Goal: Information Seeking & Learning: Check status

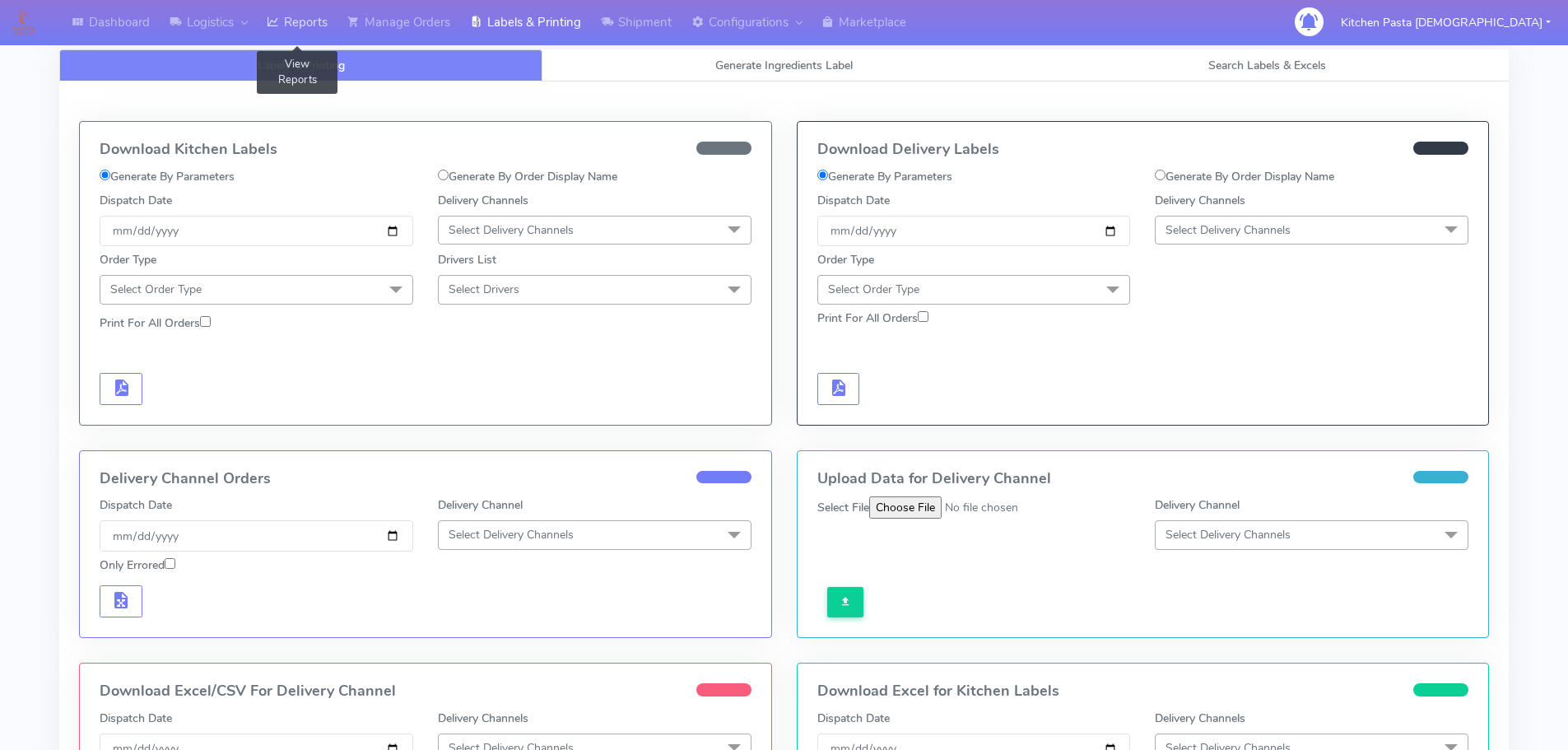
click at [287, 23] on link "Reports" at bounding box center [297, 23] width 80 height 46
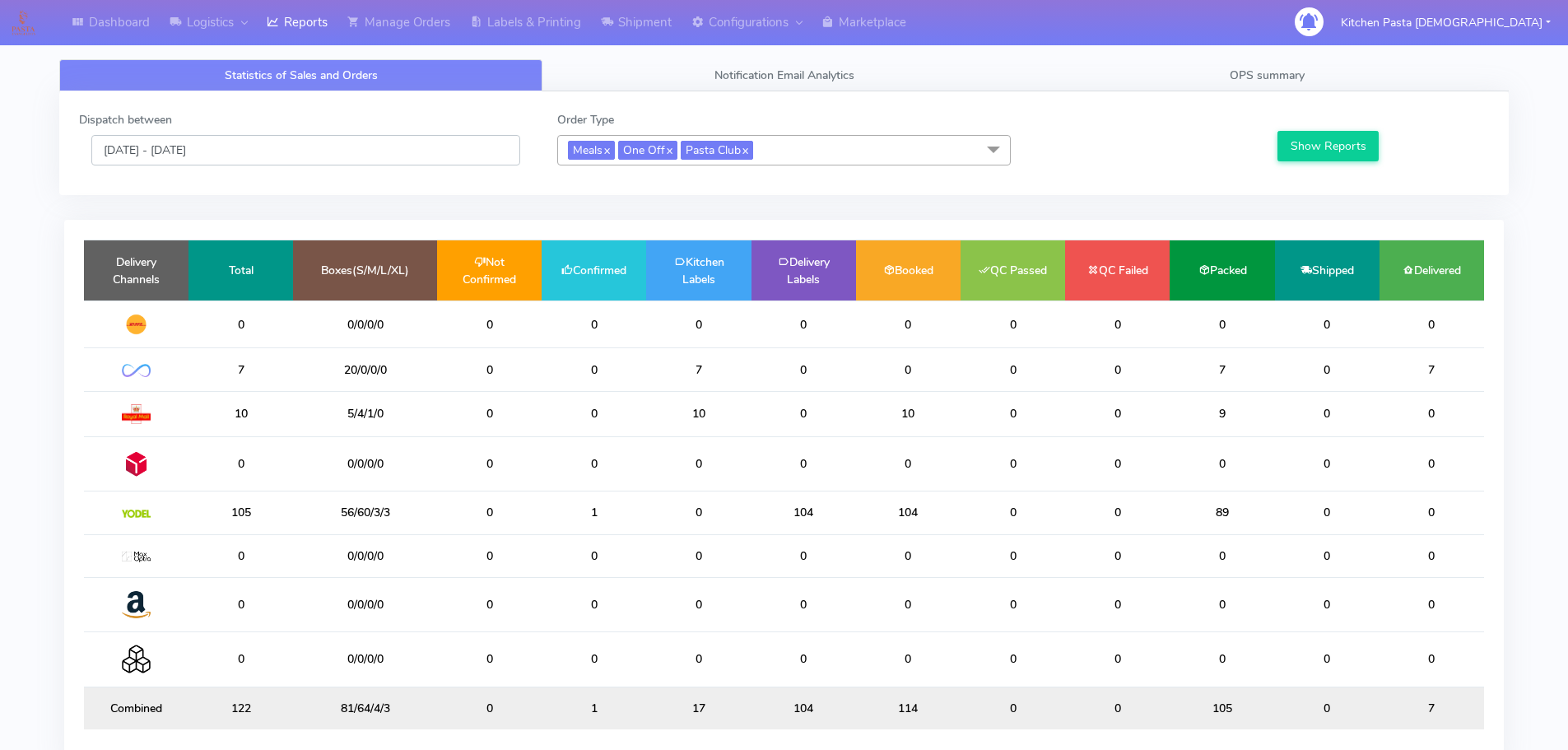
click at [337, 147] on input "[DATE] - [DATE]" at bounding box center [306, 150] width 429 height 30
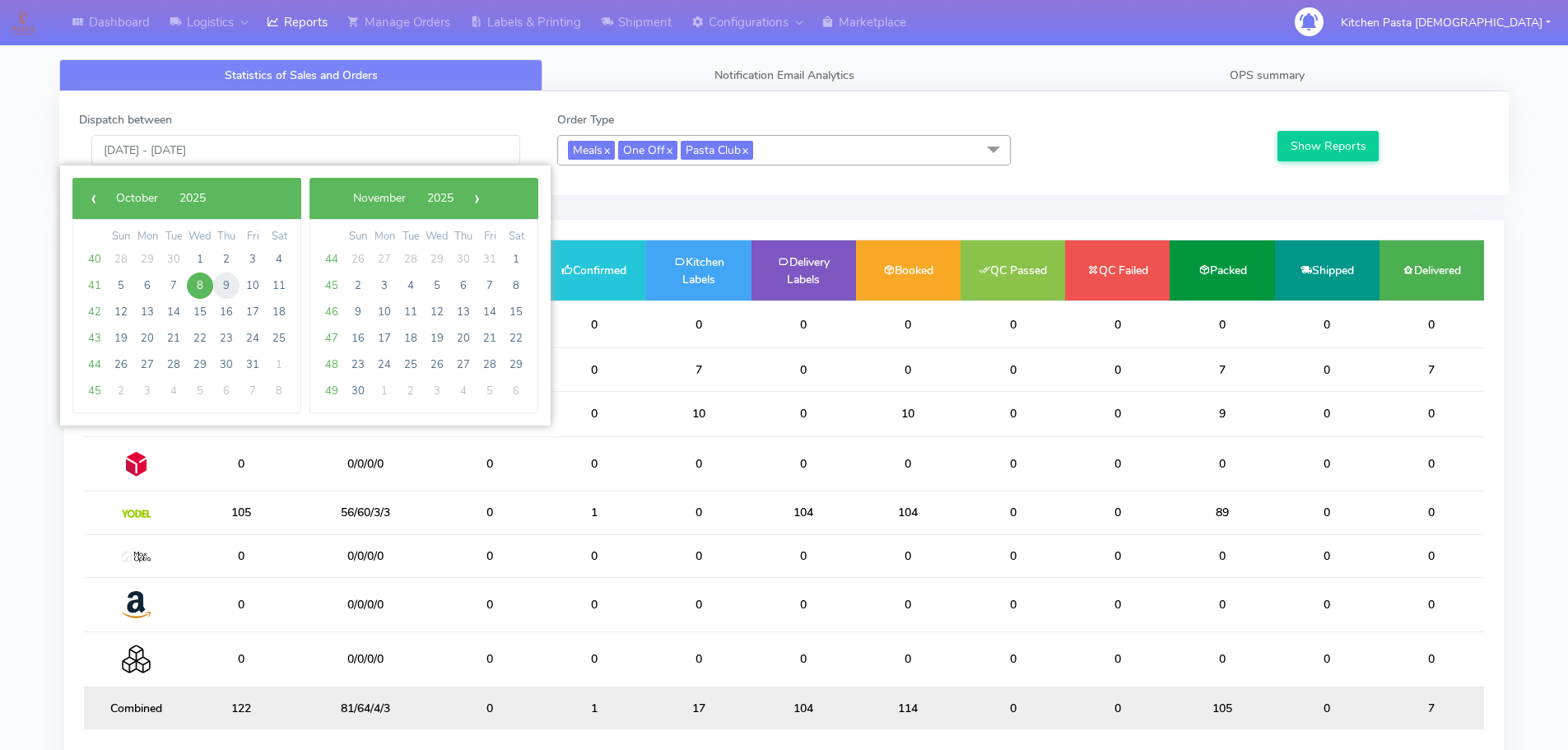
click at [232, 276] on span "9" at bounding box center [226, 286] width 26 height 26
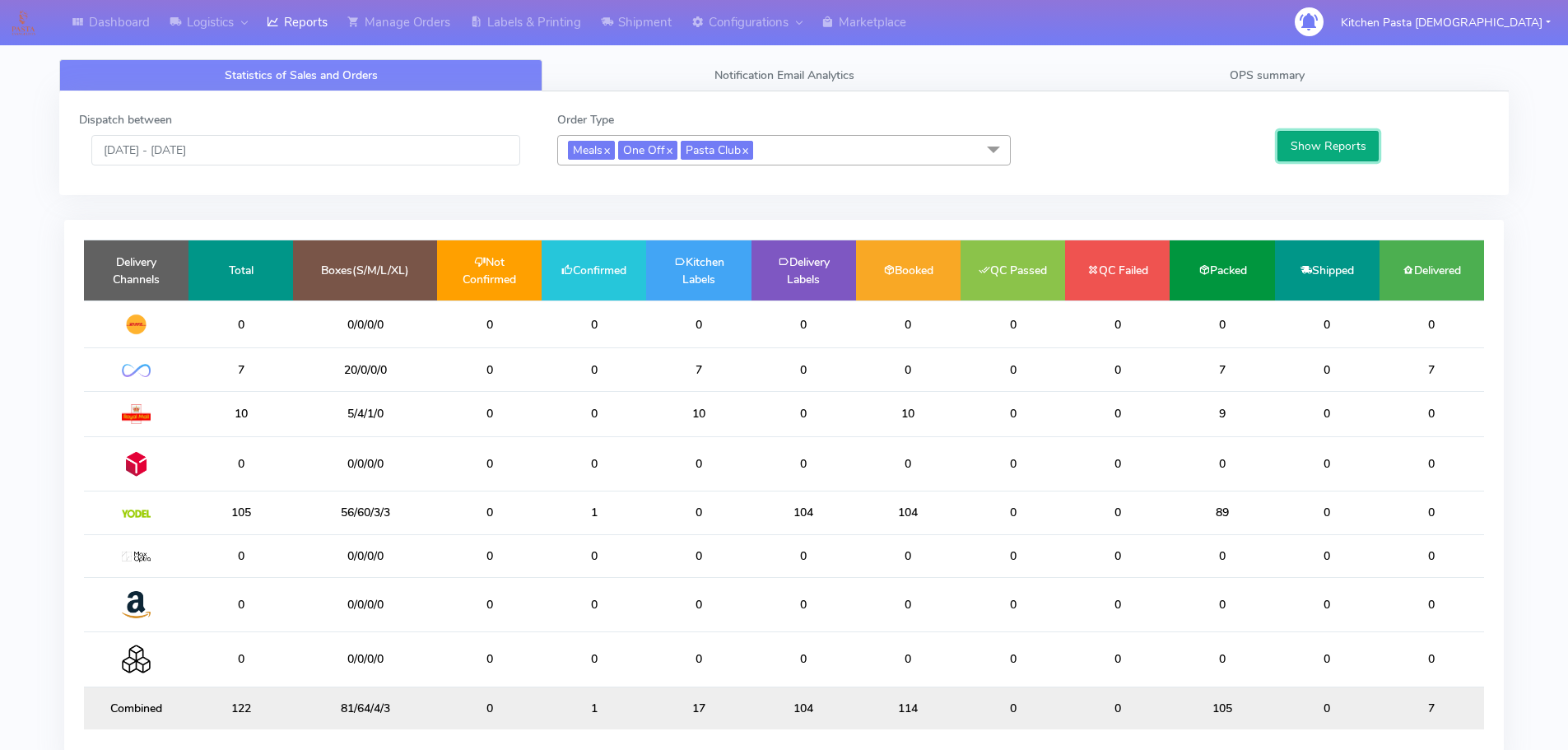
click at [1307, 147] on button "Show Reports" at bounding box center [1328, 145] width 101 height 30
click at [283, 140] on input "[DATE] - [DATE]" at bounding box center [306, 150] width 429 height 30
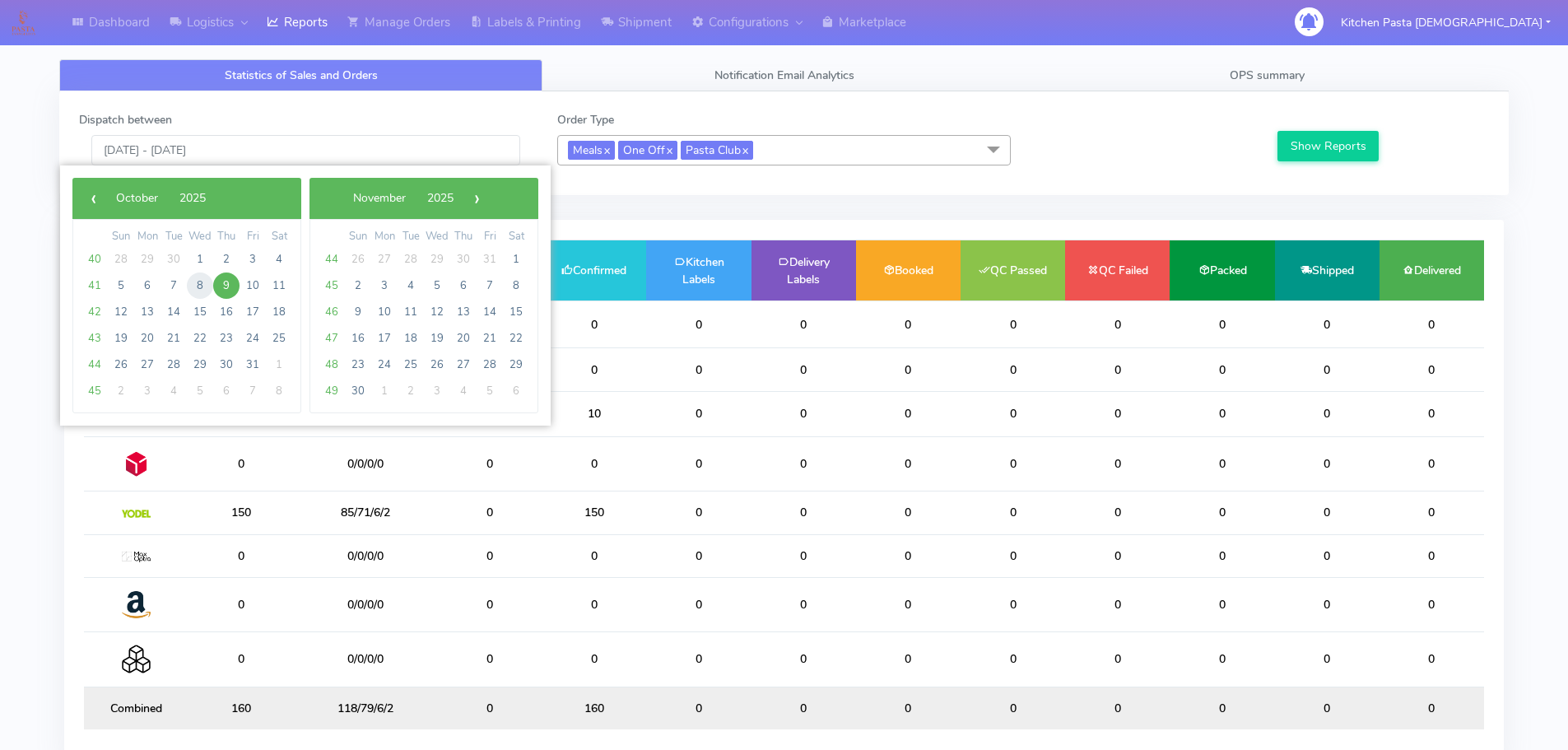
click at [202, 294] on span "8" at bounding box center [200, 286] width 26 height 26
type input "[DATE] - [DATE]"
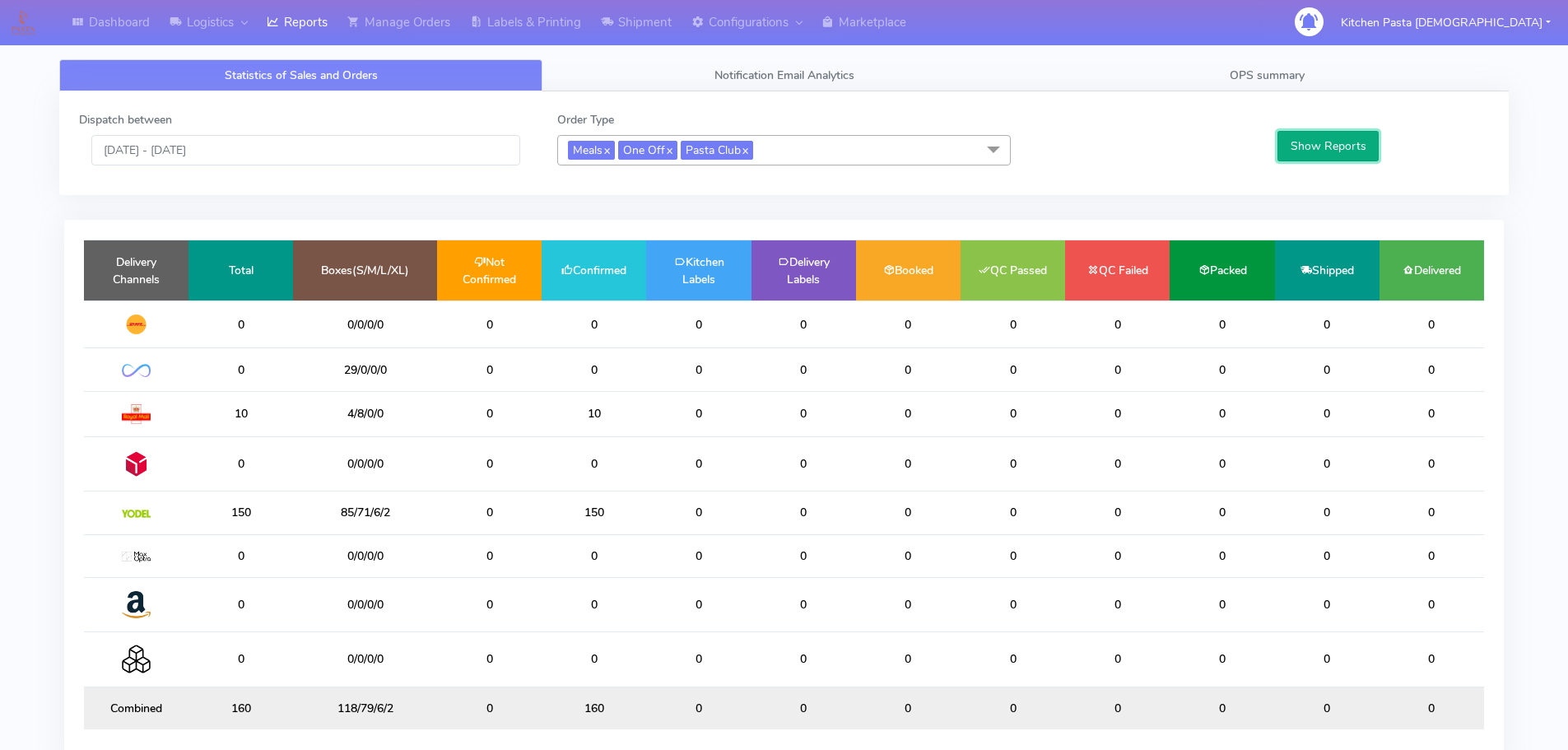
click at [1338, 142] on button "Show Reports" at bounding box center [1328, 145] width 101 height 30
click at [659, 19] on link "Shipment" at bounding box center [636, 23] width 90 height 46
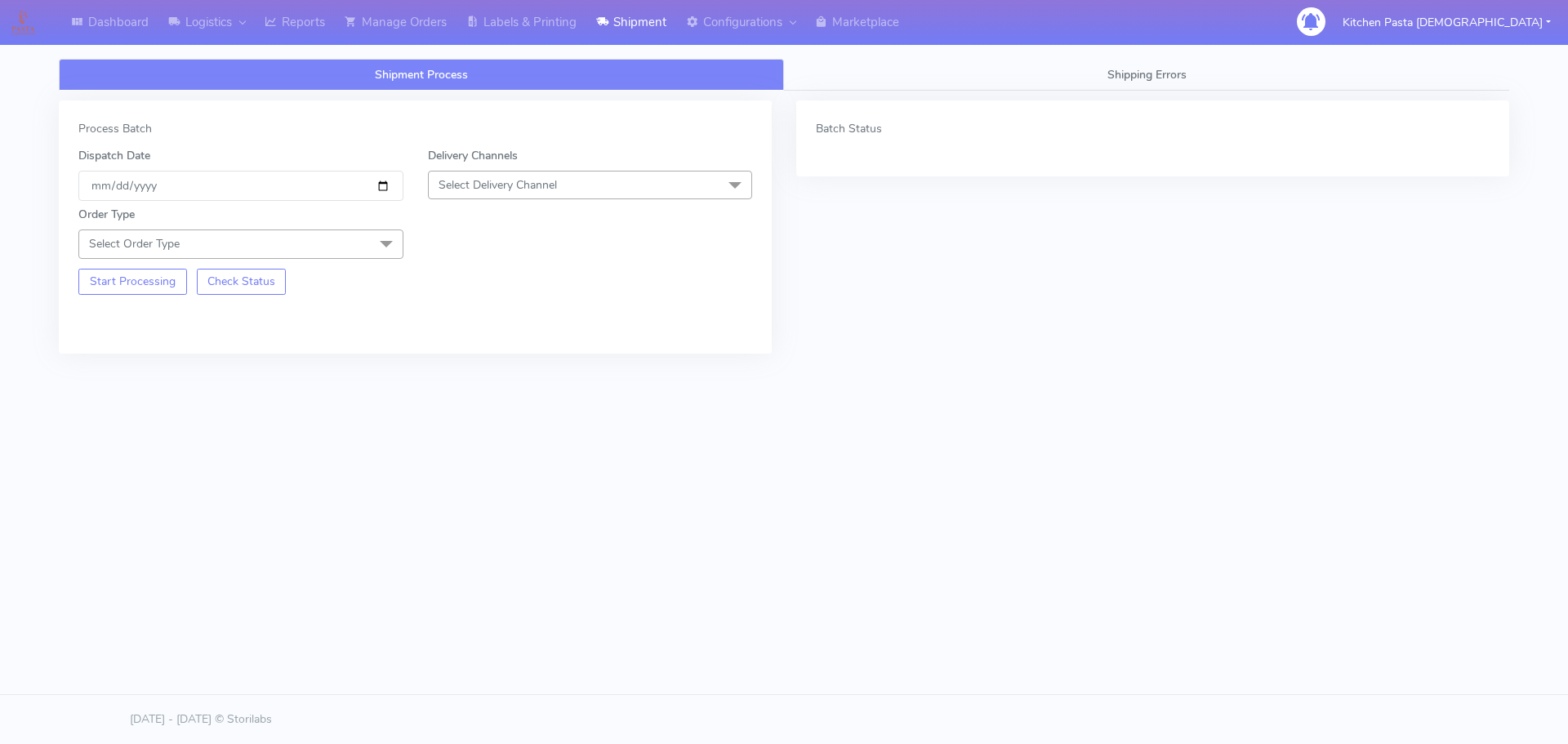
click at [546, 174] on span "Select Delivery Channel" at bounding box center [590, 186] width 325 height 29
click at [512, 359] on li "Yodel" at bounding box center [590, 369] width 323 height 27
click at [371, 260] on div "Start Processing Check Status" at bounding box center [241, 277] width 349 height 36
click at [375, 252] on span at bounding box center [386, 245] width 33 height 31
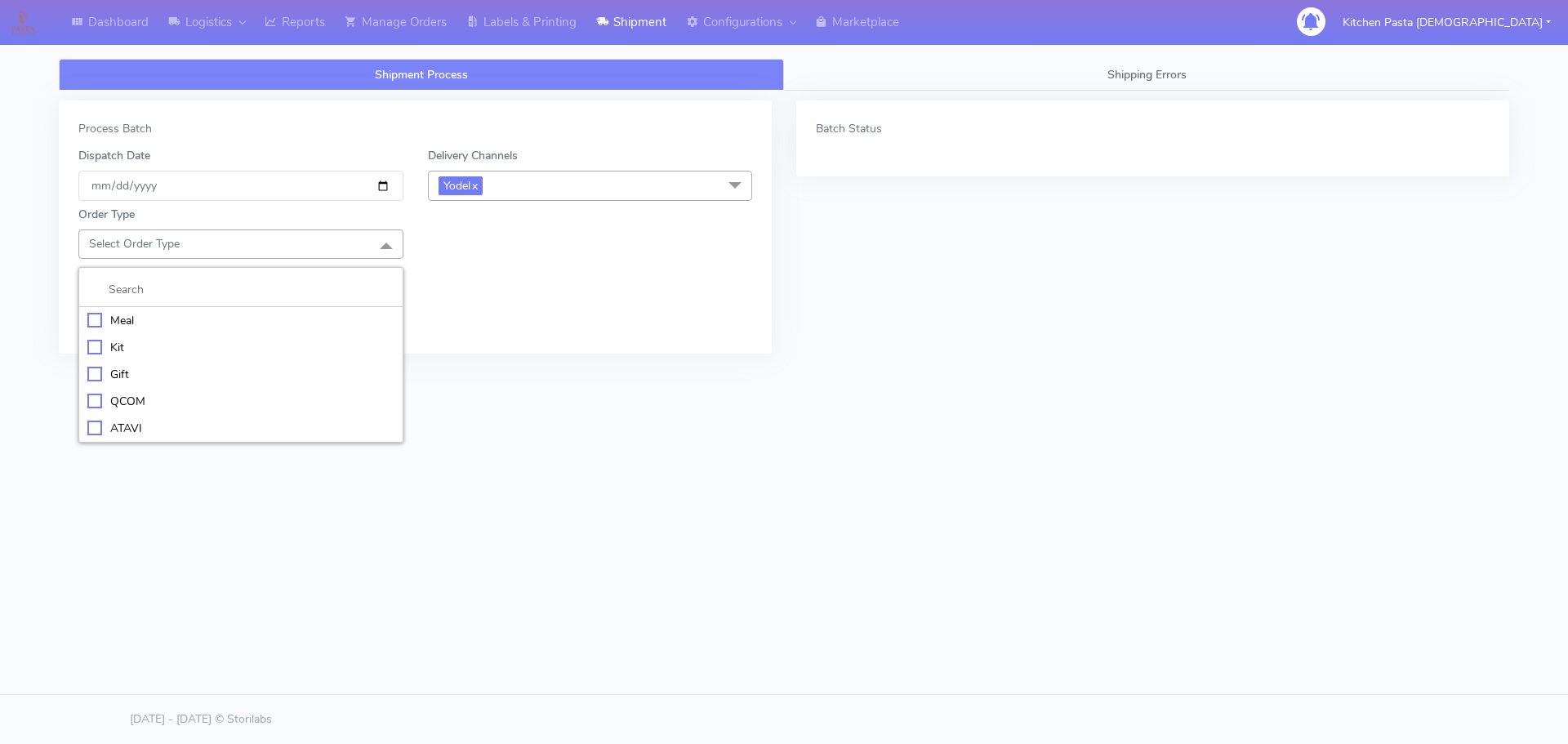
click at [98, 330] on li "Meal" at bounding box center [241, 320] width 323 height 27
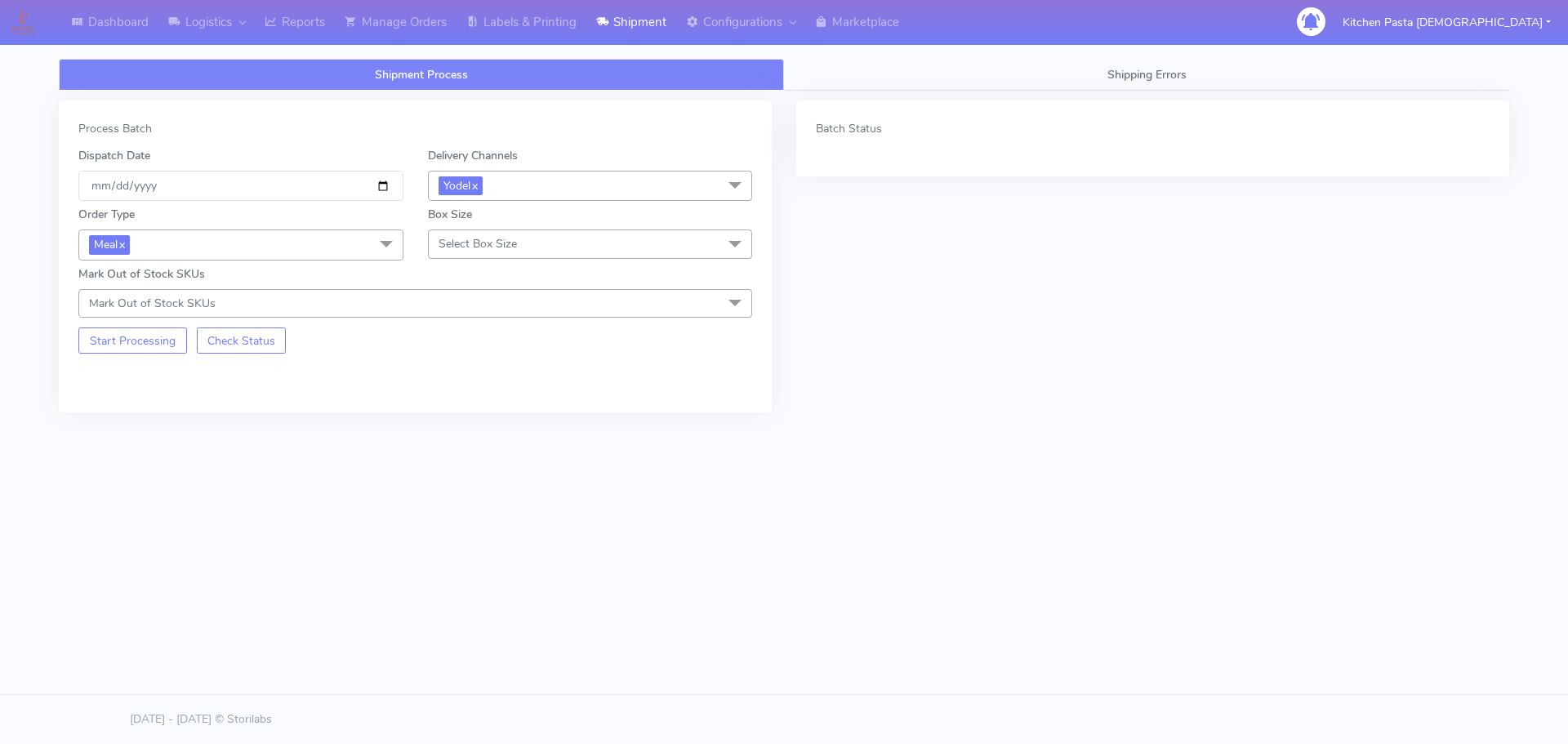
click at [449, 236] on span "Select Box Size" at bounding box center [478, 243] width 79 height 15
click at [500, 366] on div "Medium" at bounding box center [590, 374] width 307 height 17
click at [138, 339] on button "Start Processing" at bounding box center [133, 340] width 109 height 26
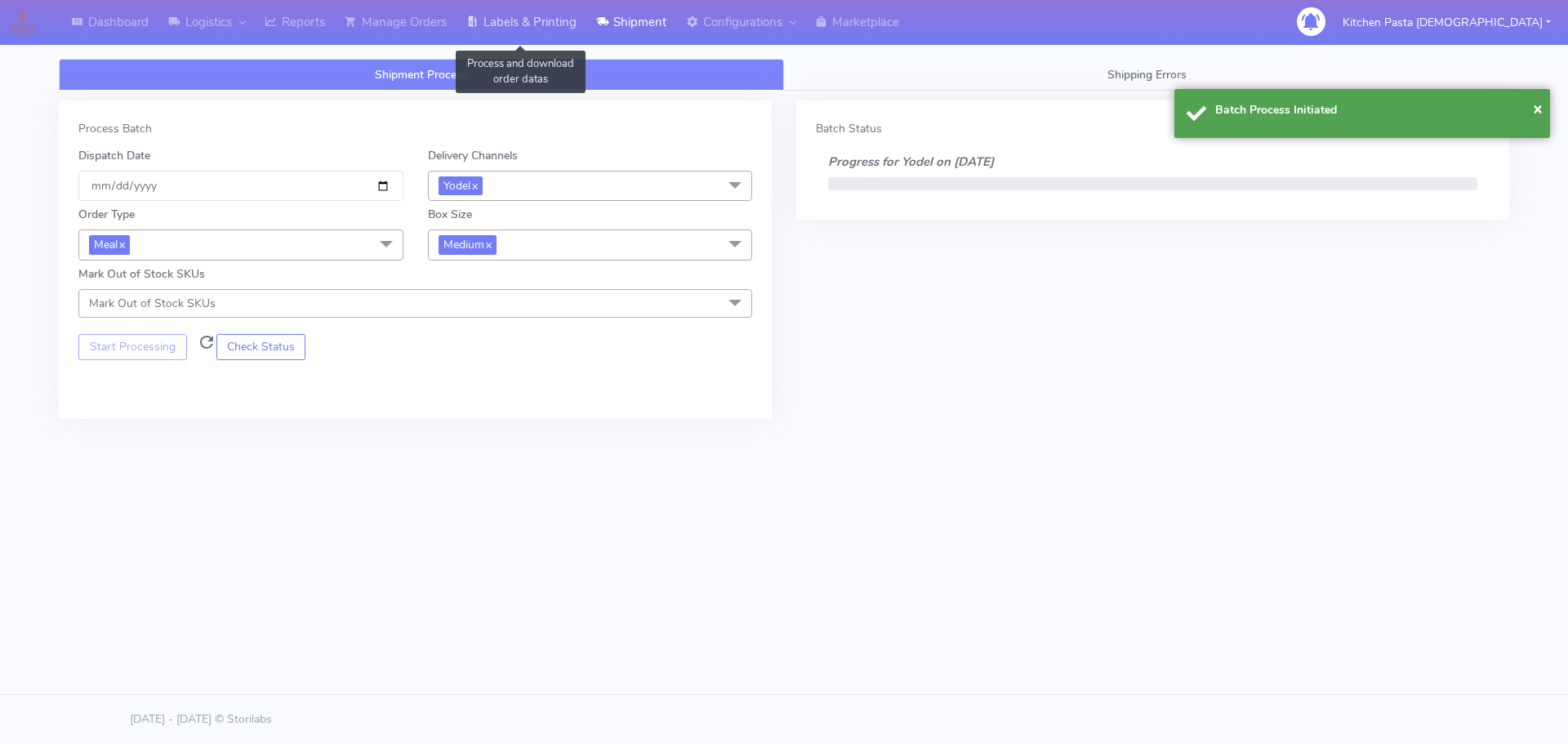
click at [502, 29] on link "Labels & Printing" at bounding box center [520, 23] width 129 height 45
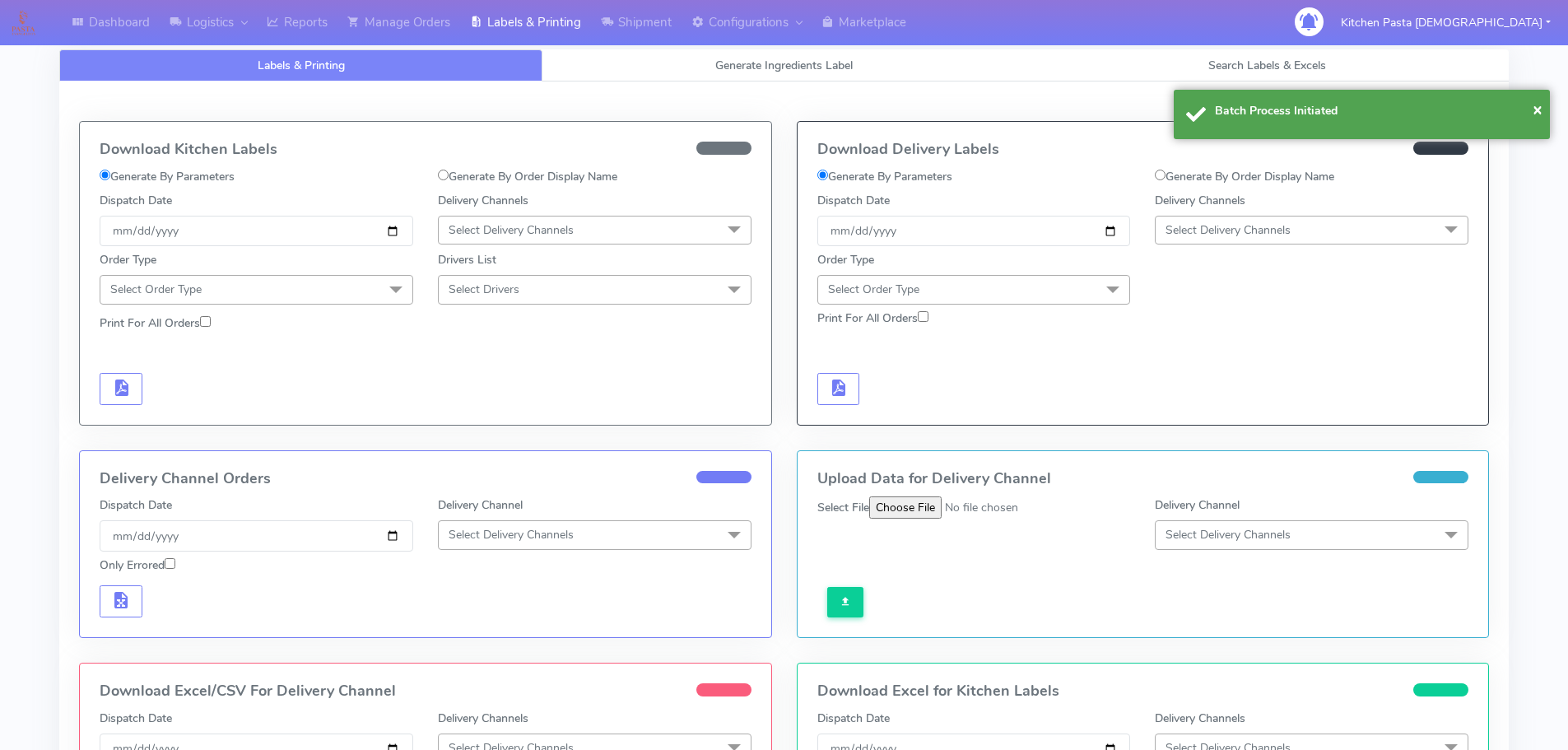
click at [1379, 210] on div "Delivery Channels Select Delivery Channels DHL OnFleet Royal Mail DPD Yodel Max…" at bounding box center [1312, 219] width 338 height 55
click at [1380, 222] on span "Select Delivery Channels" at bounding box center [1312, 230] width 314 height 29
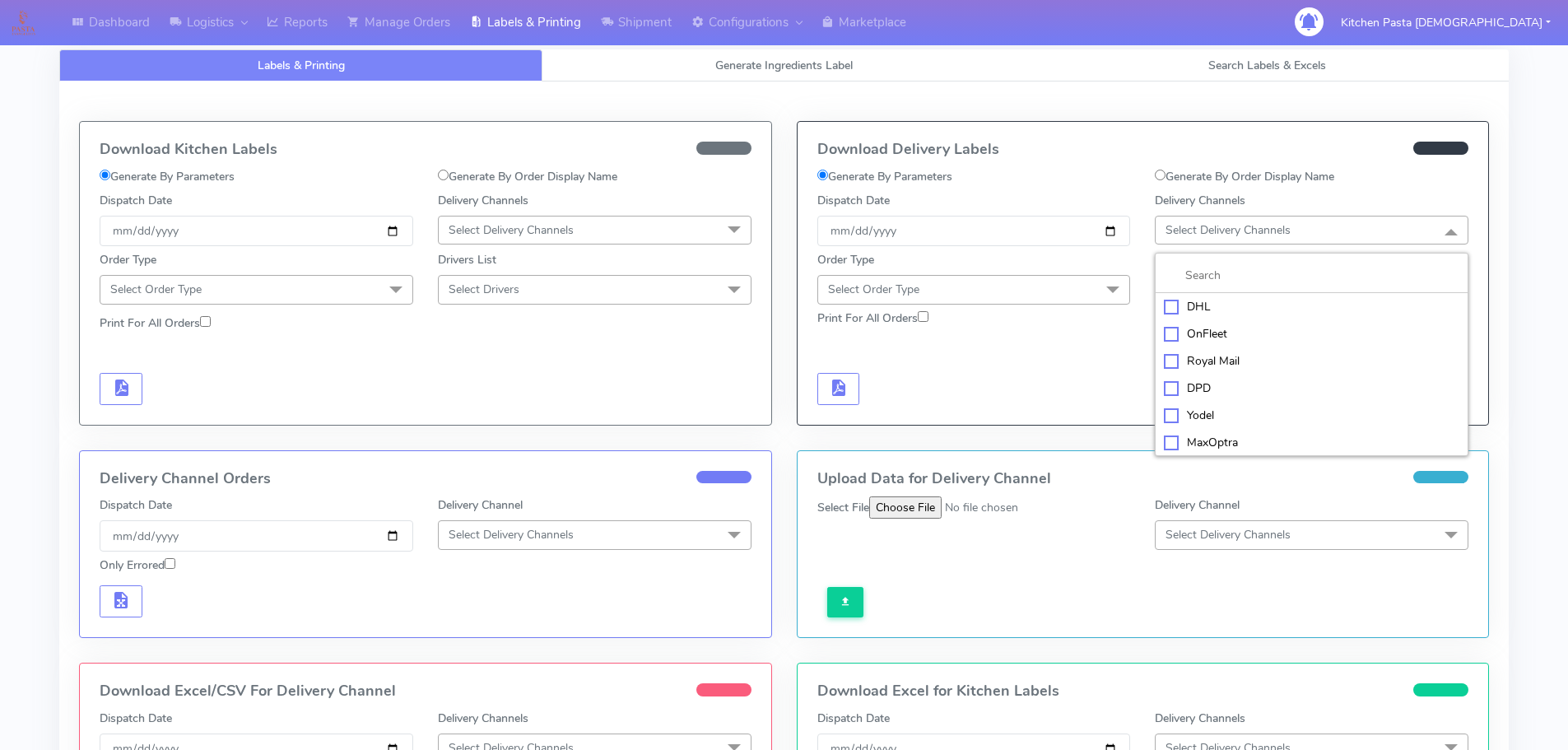
click at [1171, 412] on div "Yodel" at bounding box center [1312, 415] width 296 height 17
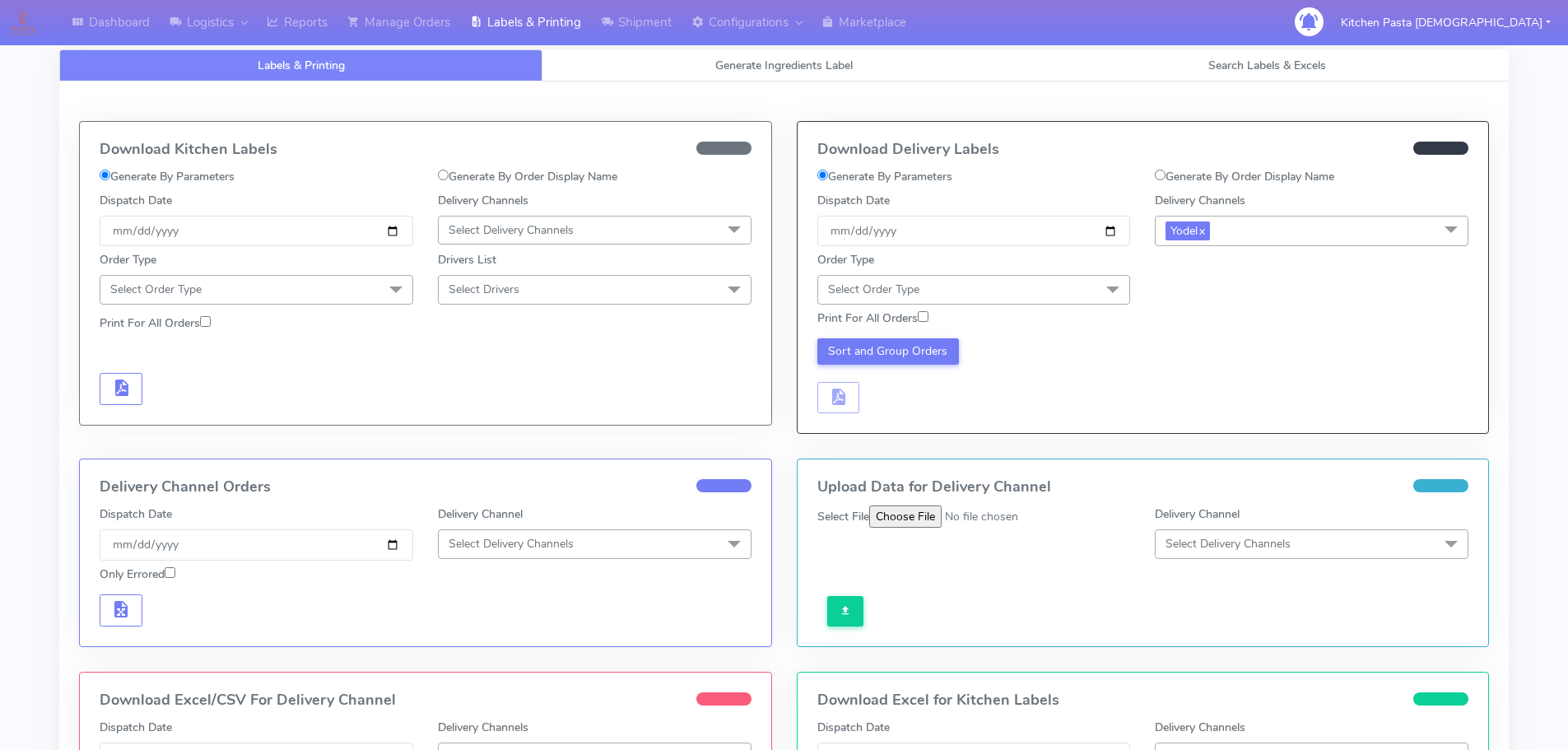
click at [1072, 266] on div "Order Type Select Order Type Meal Kit Gift QCOM ATAVI" at bounding box center [974, 277] width 338 height 53
click at [1088, 283] on span "Select Order Type" at bounding box center [974, 289] width 314 height 29
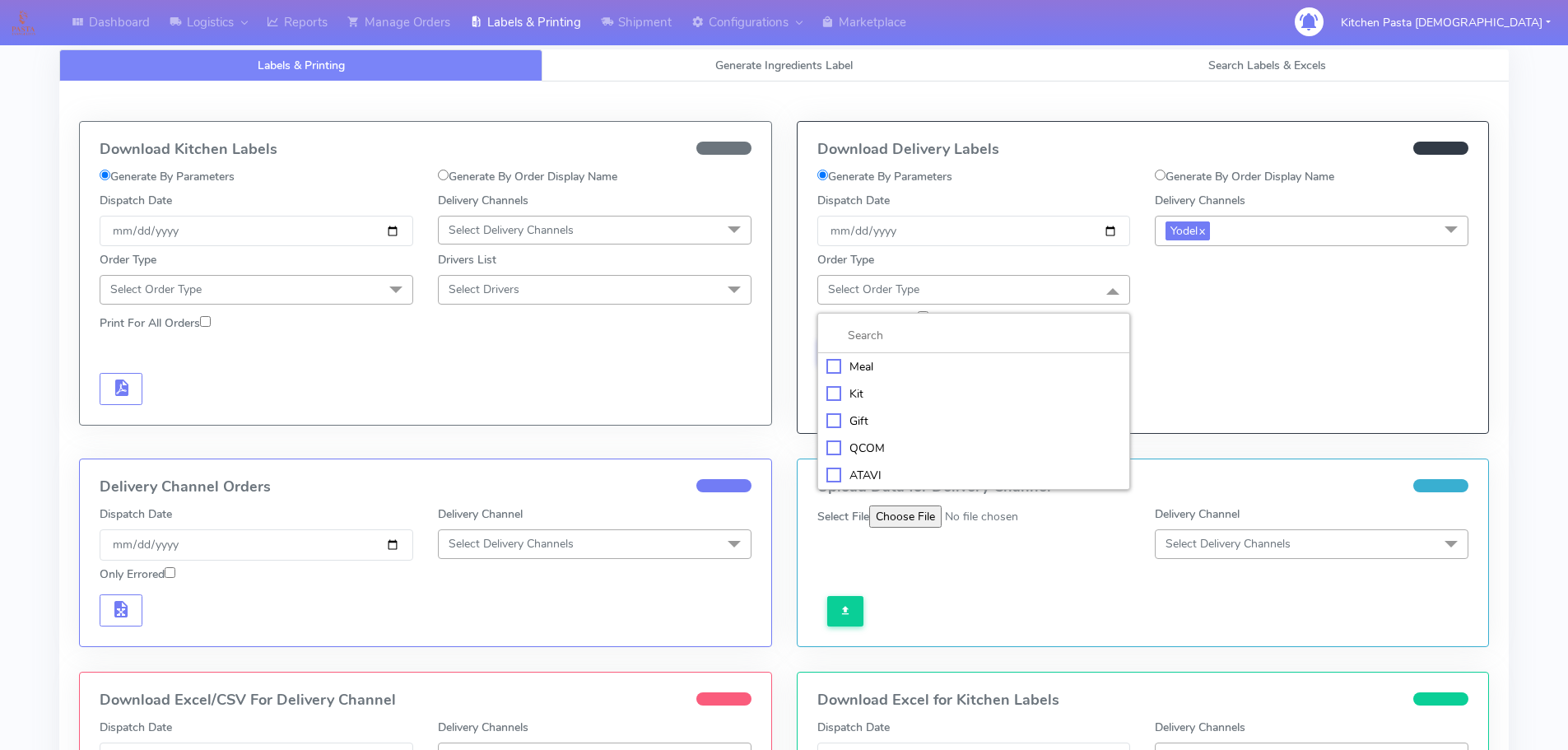
click at [908, 372] on div "Meal" at bounding box center [974, 367] width 296 height 17
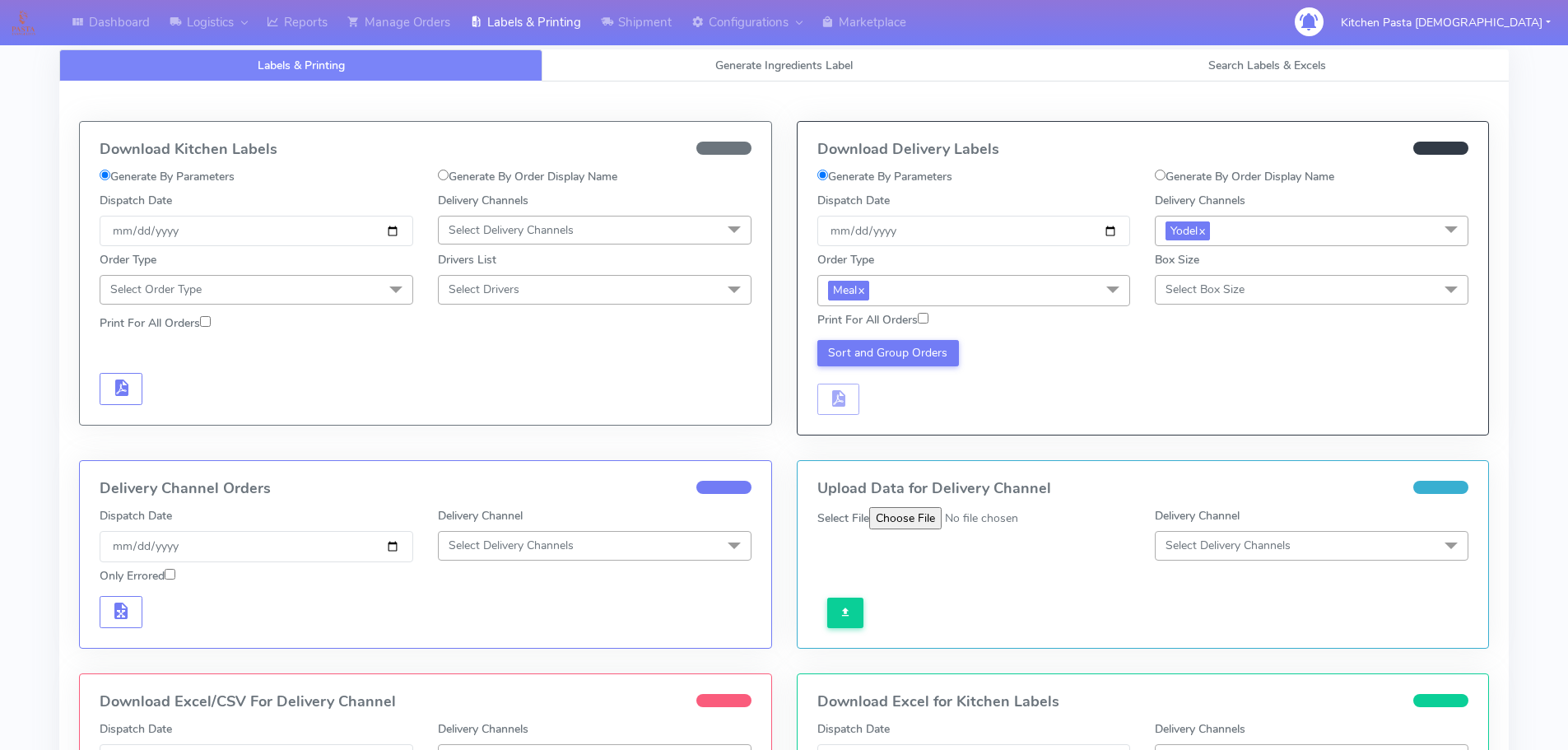
click at [1247, 284] on span "Select Box Size" at bounding box center [1312, 289] width 314 height 29
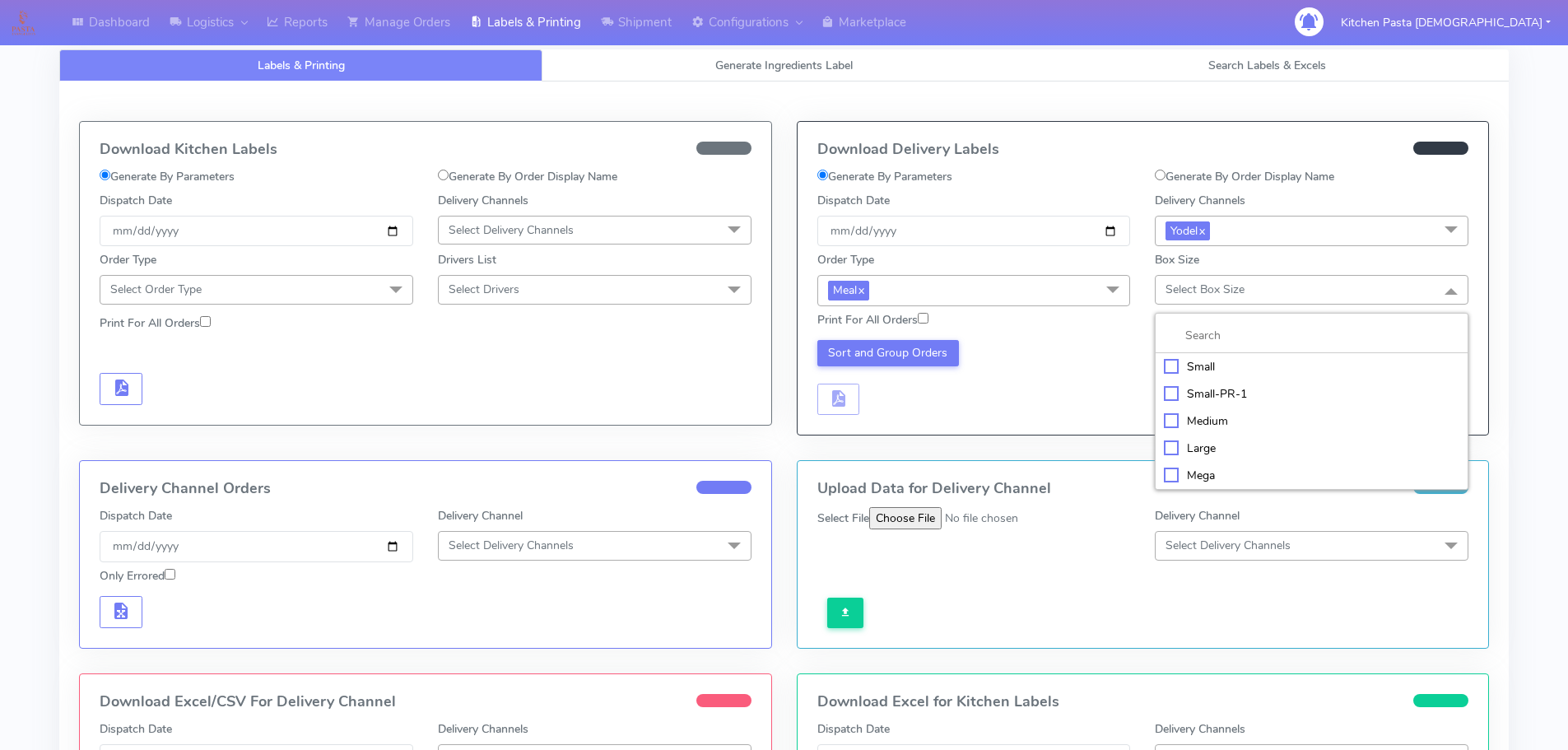
click at [1239, 426] on div "Medium" at bounding box center [1312, 421] width 296 height 17
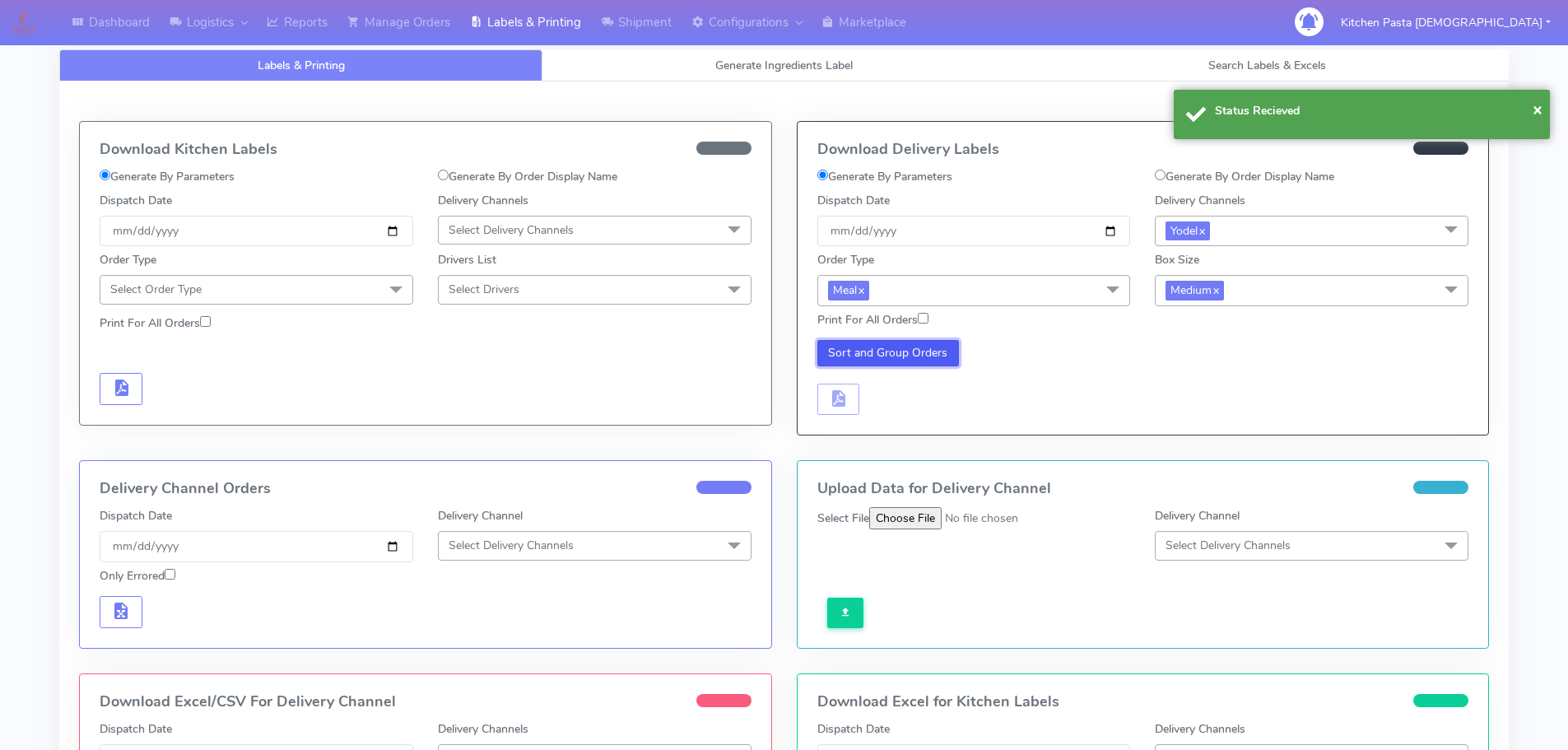
click at [917, 349] on button "Sort and Group Orders" at bounding box center [888, 353] width 142 height 26
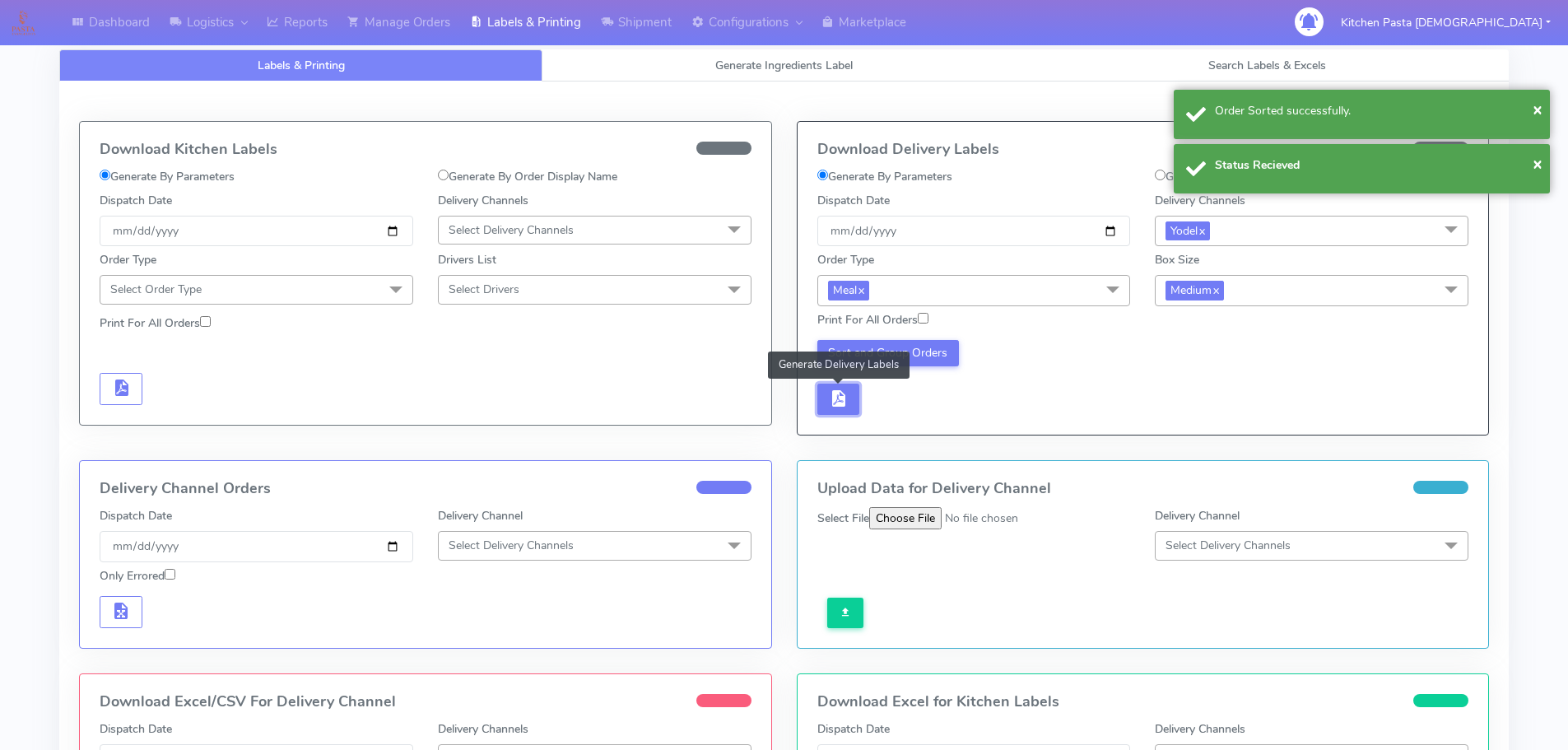
click at [857, 401] on button "button" at bounding box center [838, 400] width 43 height 32
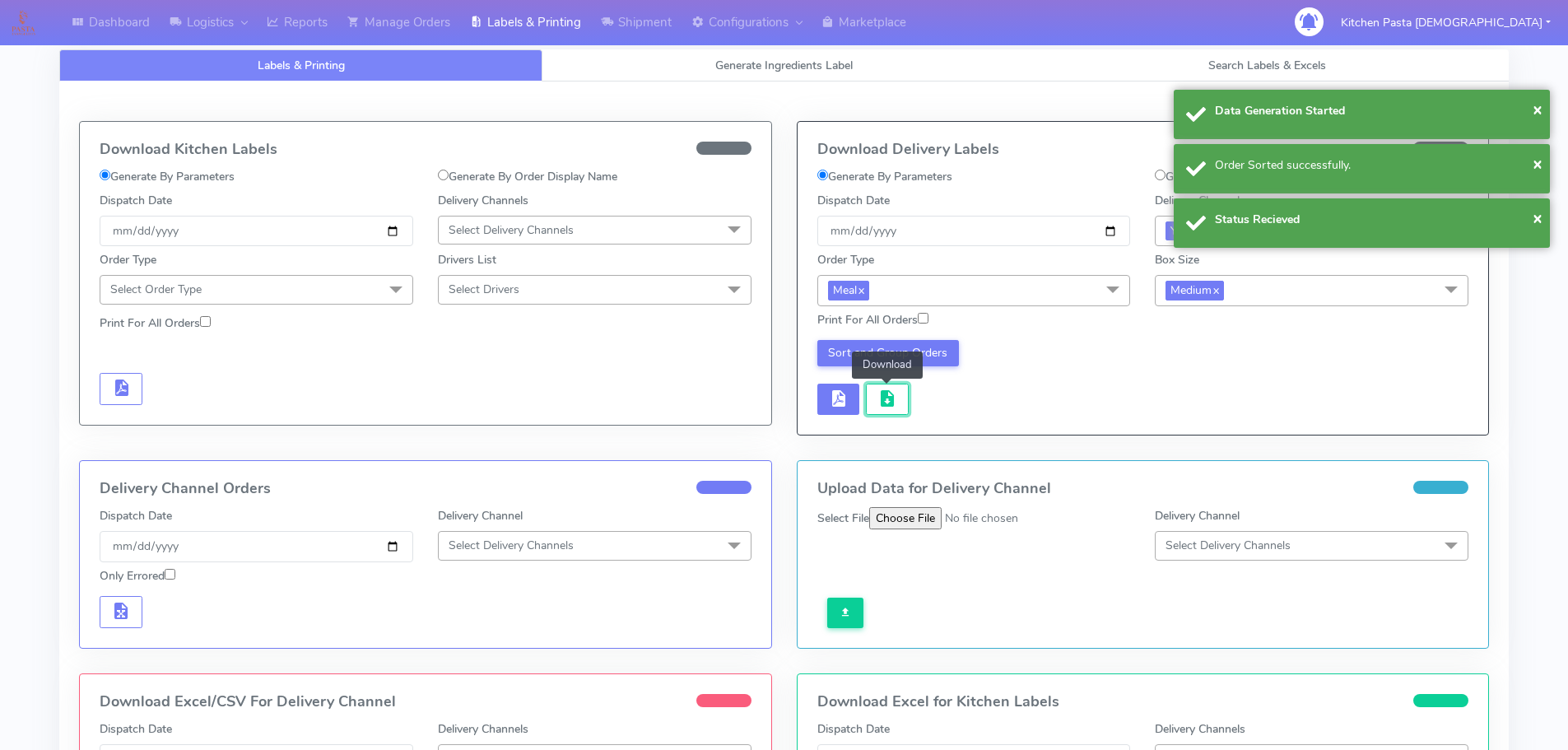
click at [904, 403] on button "button" at bounding box center [887, 400] width 43 height 32
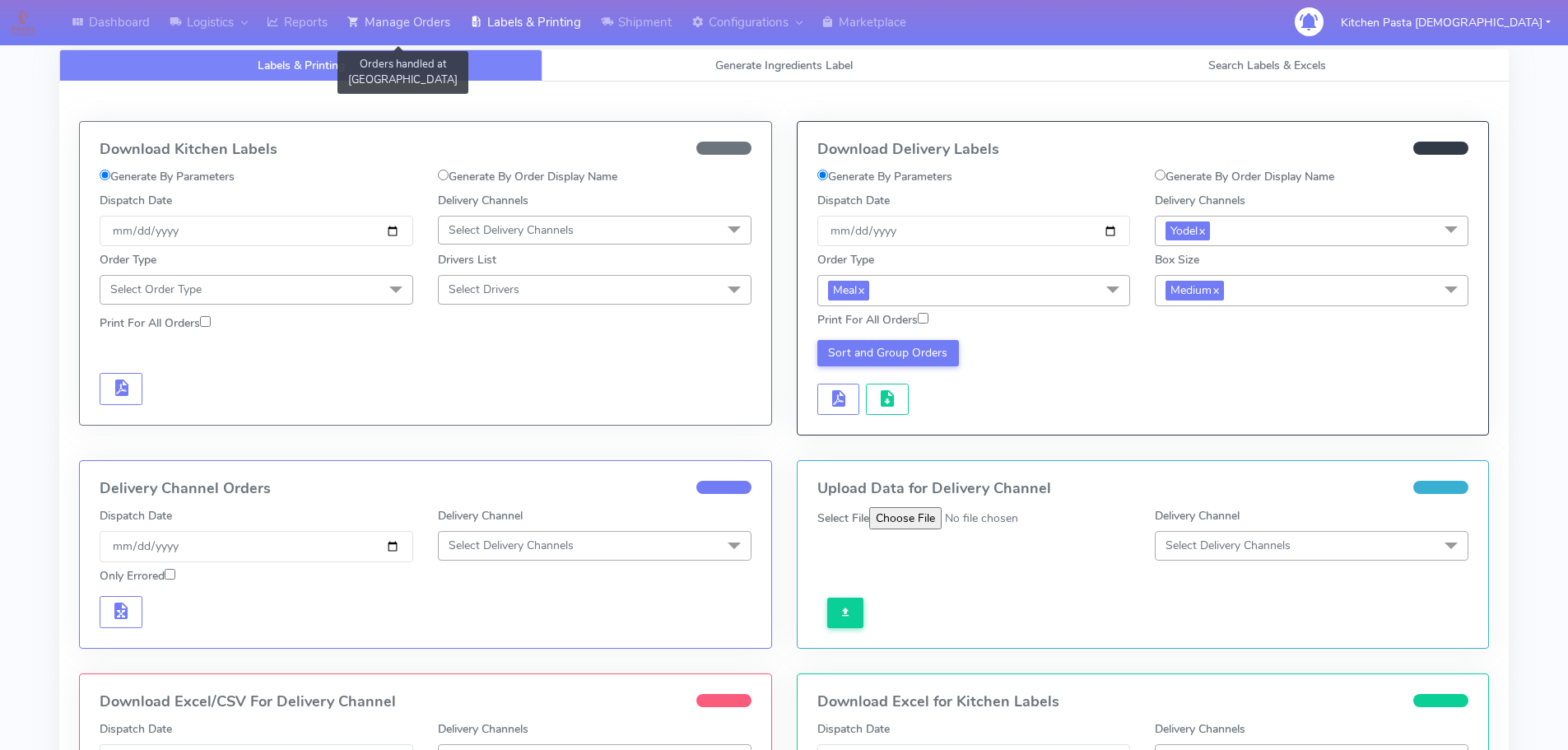
drag, startPoint x: 369, startPoint y: 12, endPoint x: 345, endPoint y: 11, distance: 24.0
click at [369, 12] on link "Manage Orders" at bounding box center [399, 23] width 122 height 46
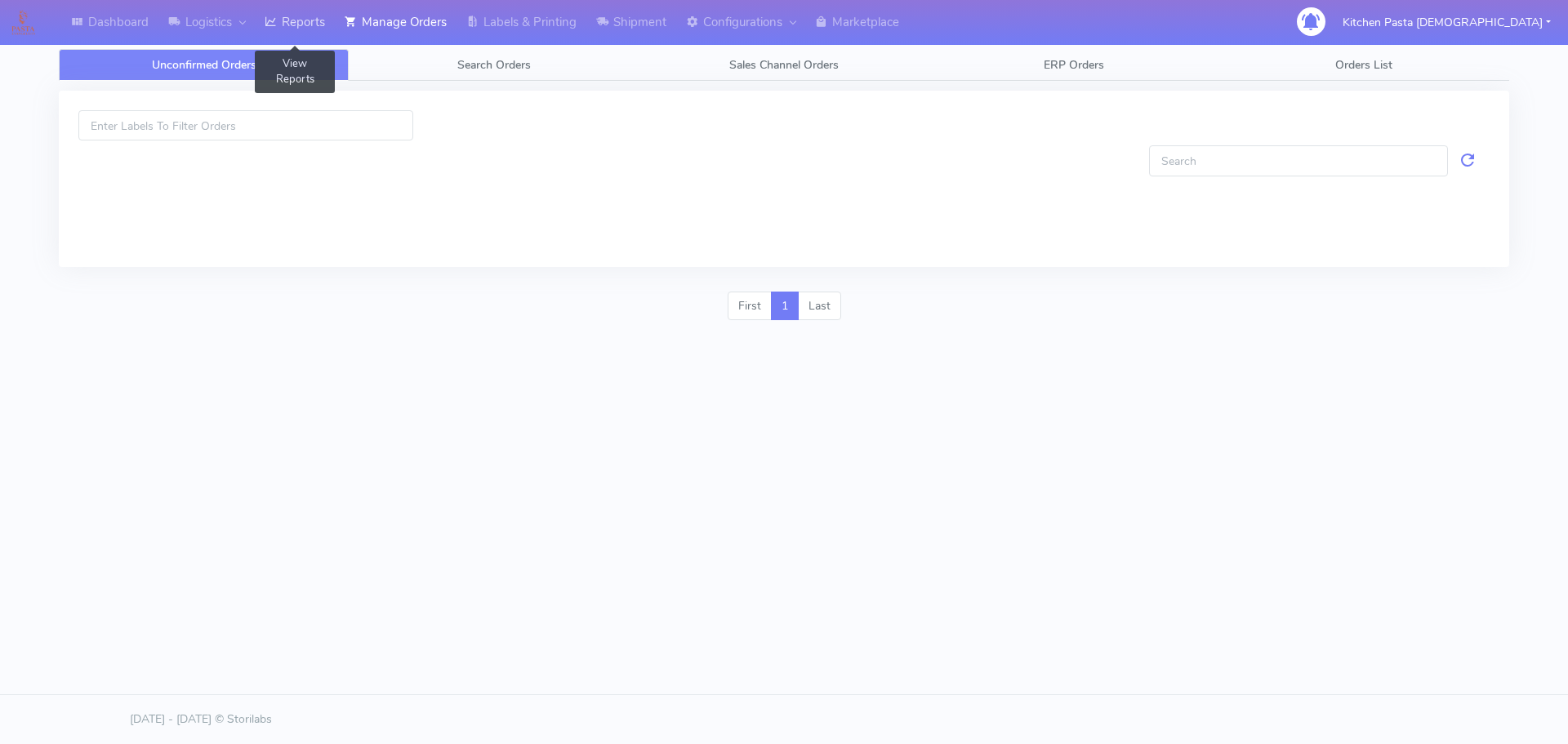
click at [317, 11] on link "Reports" at bounding box center [295, 23] width 80 height 45
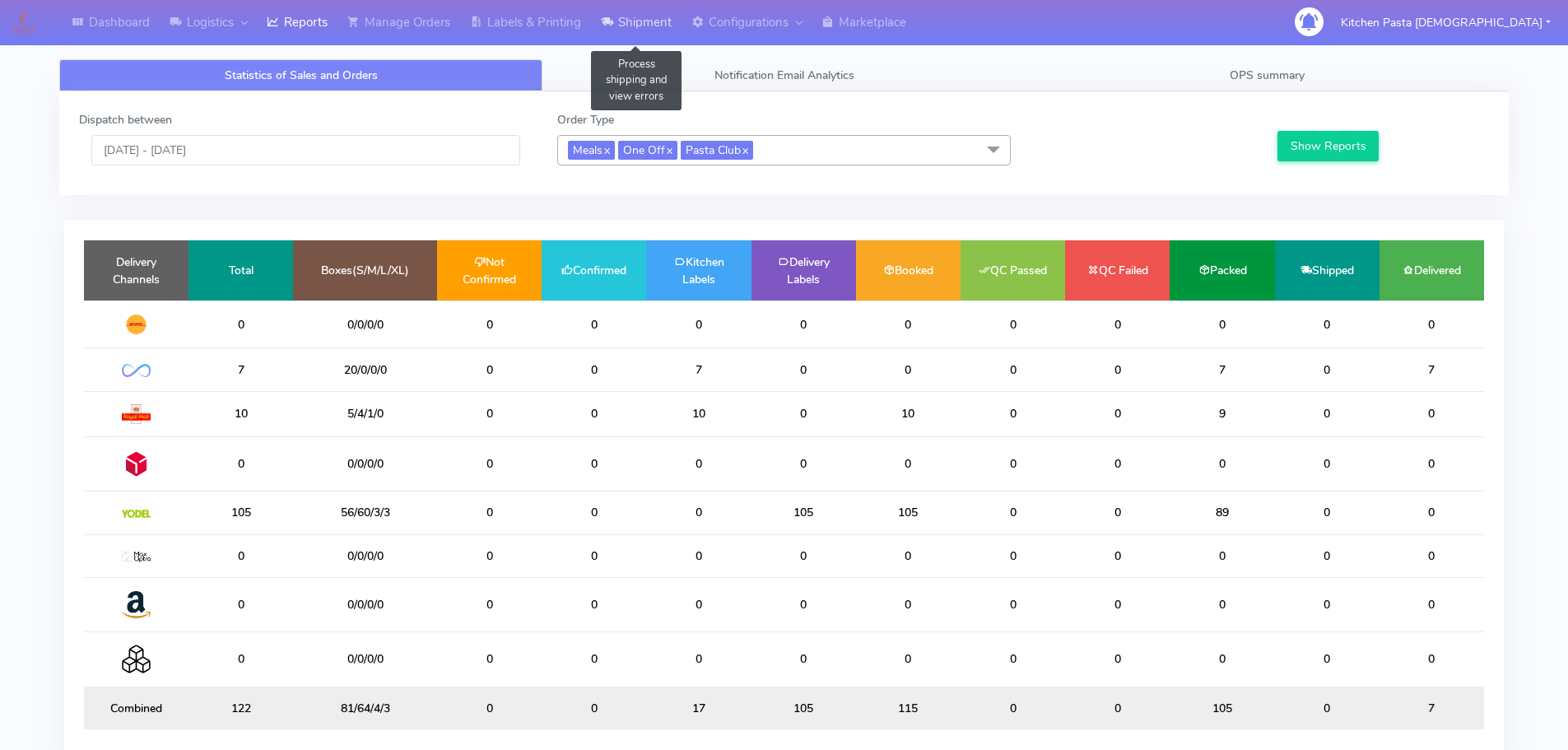
click at [639, 21] on link "Shipment" at bounding box center [636, 23] width 90 height 46
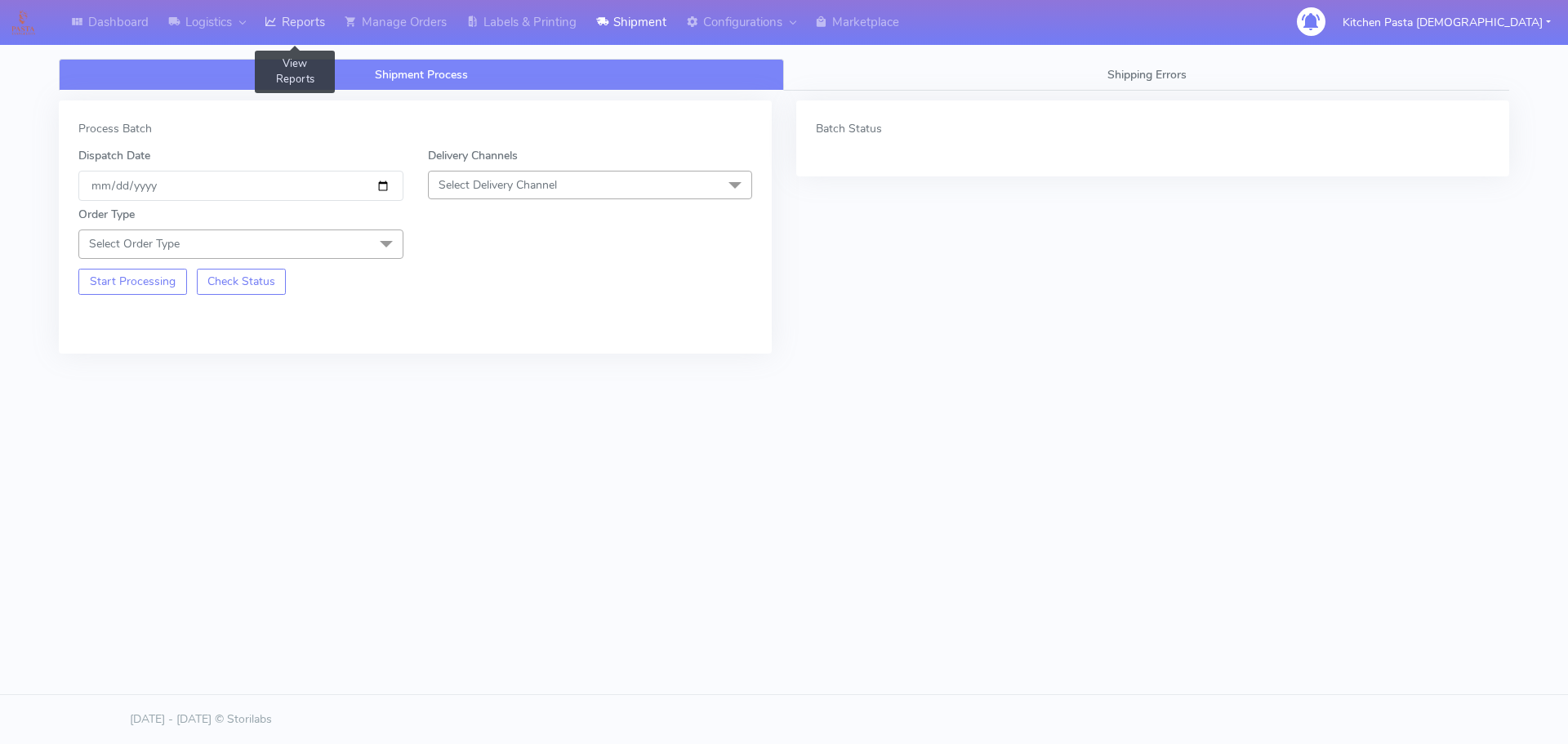
click at [299, 13] on link "Reports" at bounding box center [295, 23] width 80 height 45
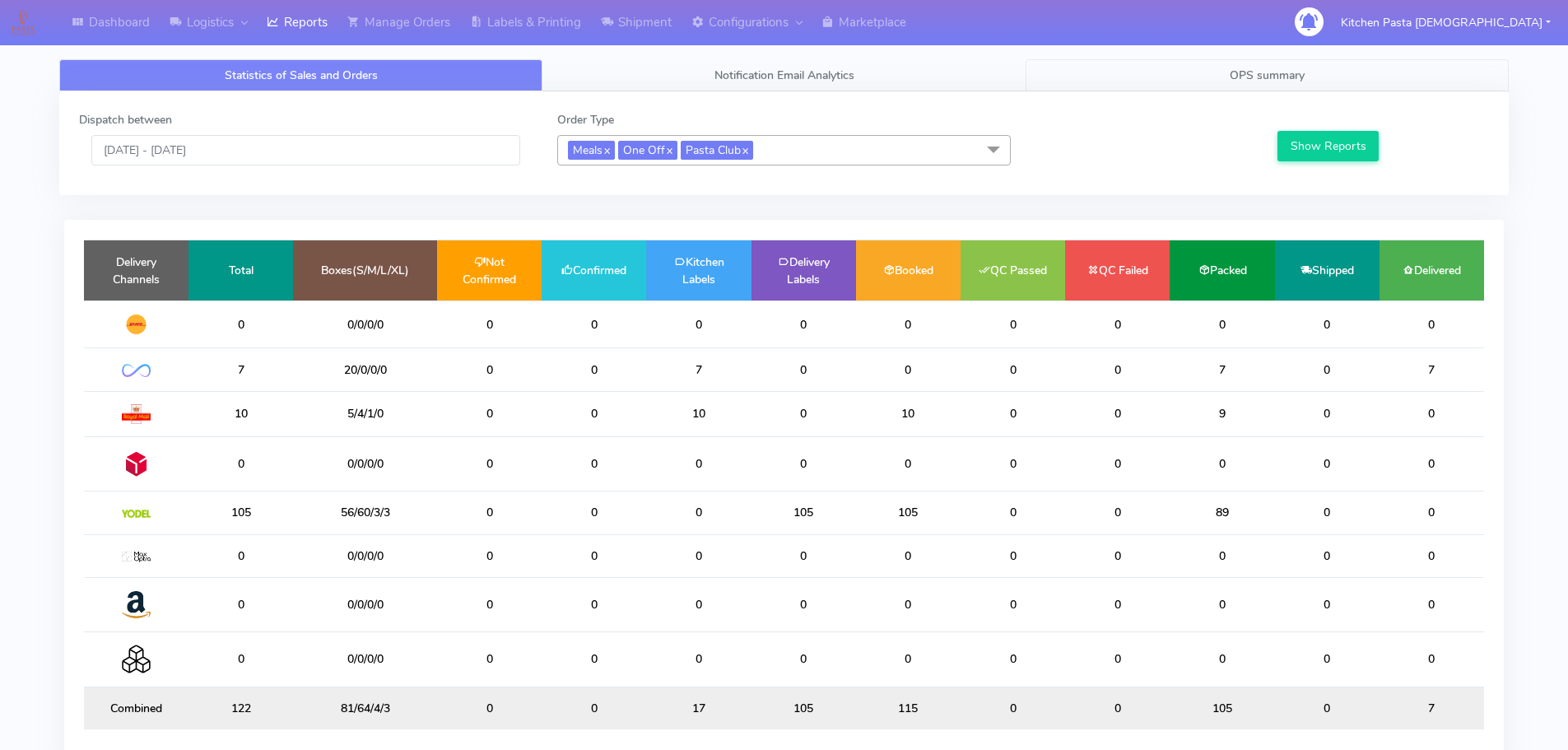
click at [1173, 76] on link "OPS summary" at bounding box center [1267, 75] width 483 height 32
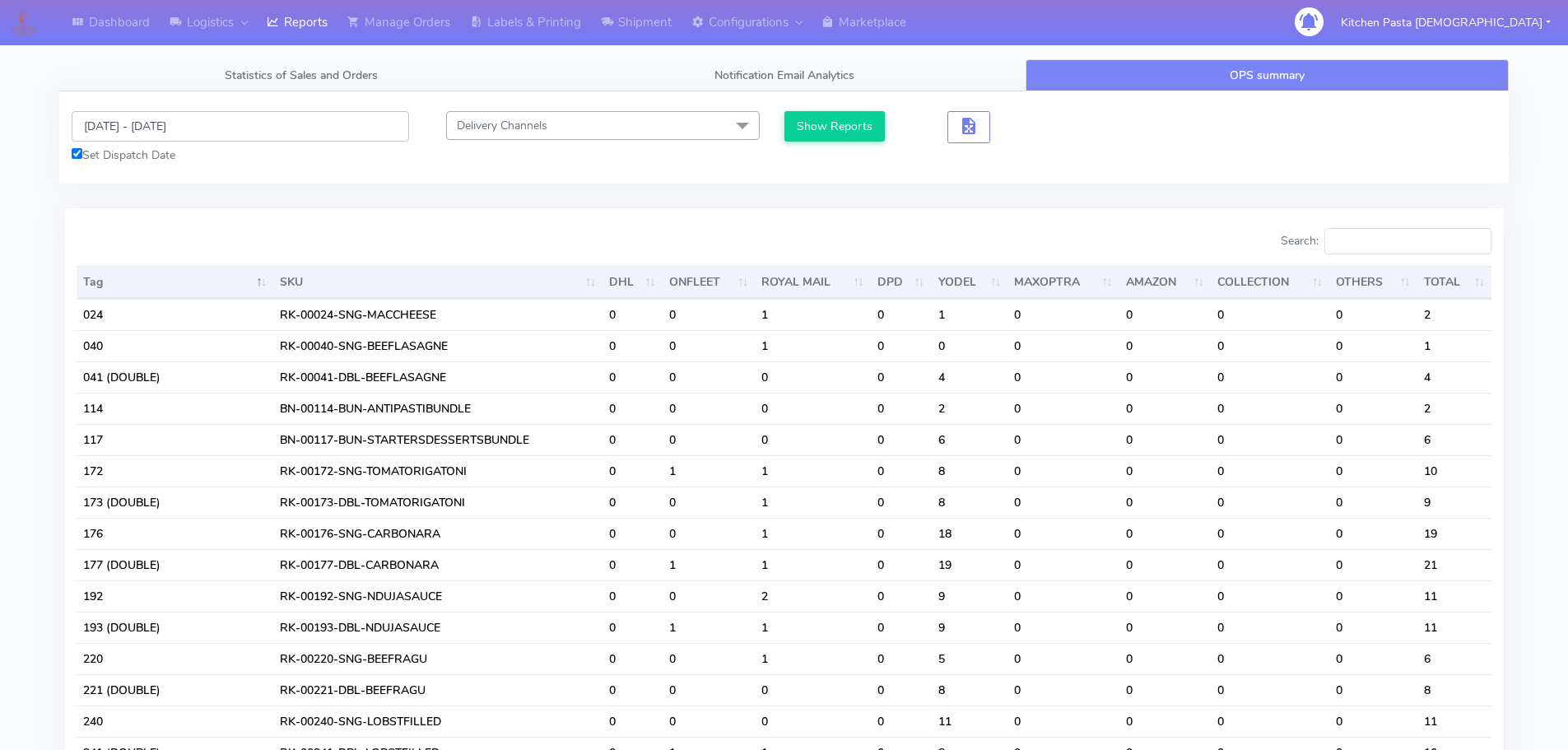
click at [329, 118] on input "[DATE] - [DATE]" at bounding box center [241, 126] width 337 height 30
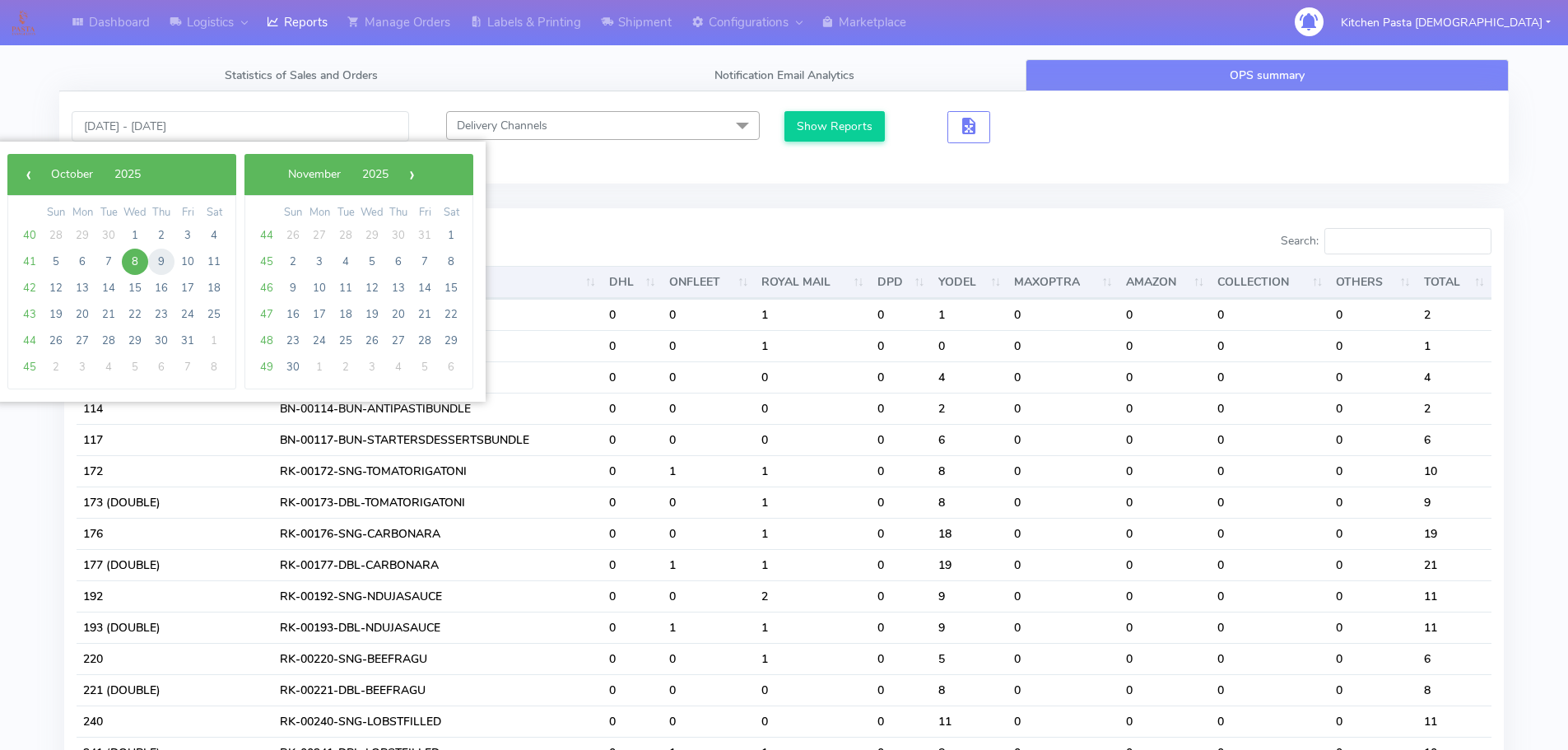
click at [169, 266] on span "9" at bounding box center [161, 262] width 26 height 26
type input "[DATE] - [DATE]"
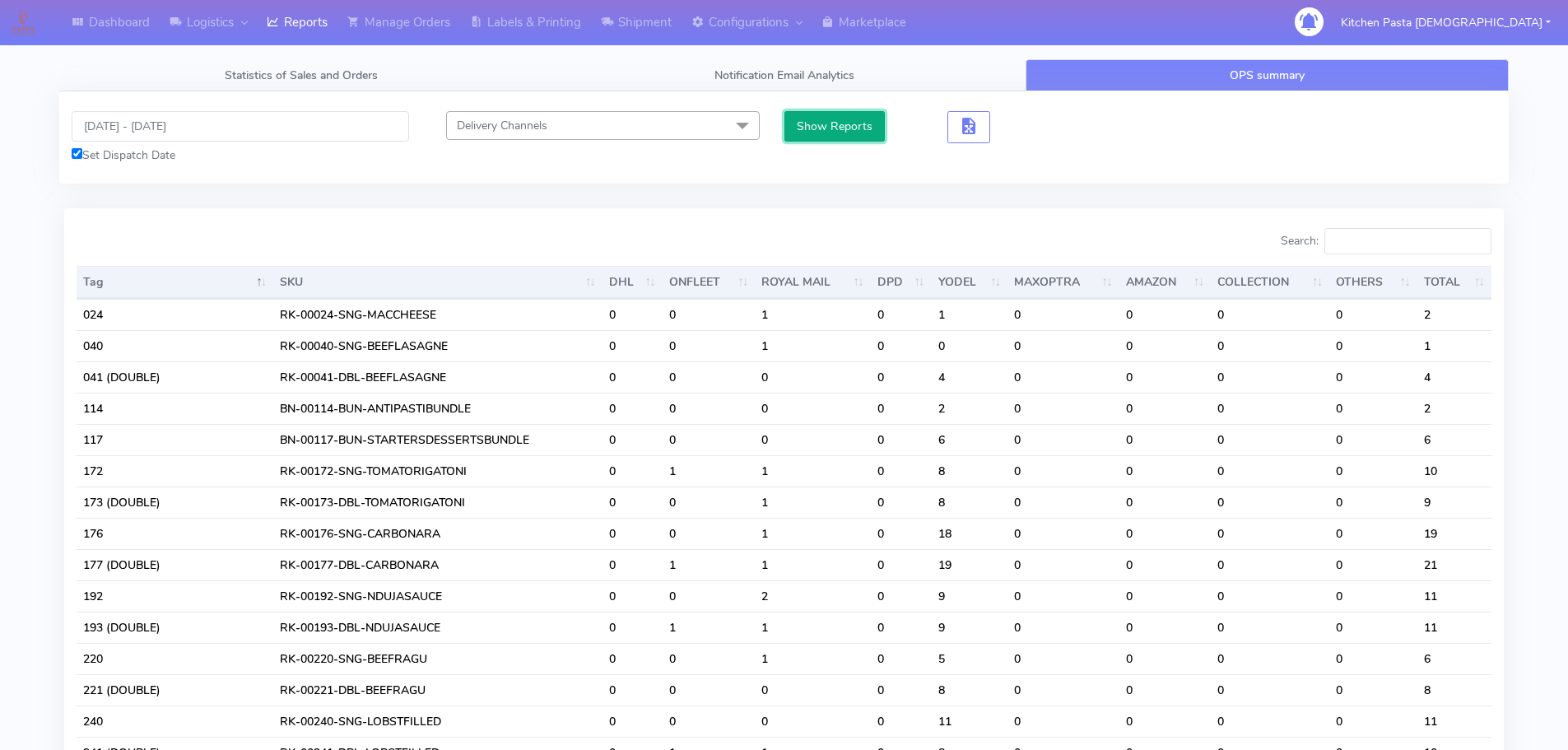
click at [801, 141] on button "Show Reports" at bounding box center [835, 126] width 101 height 30
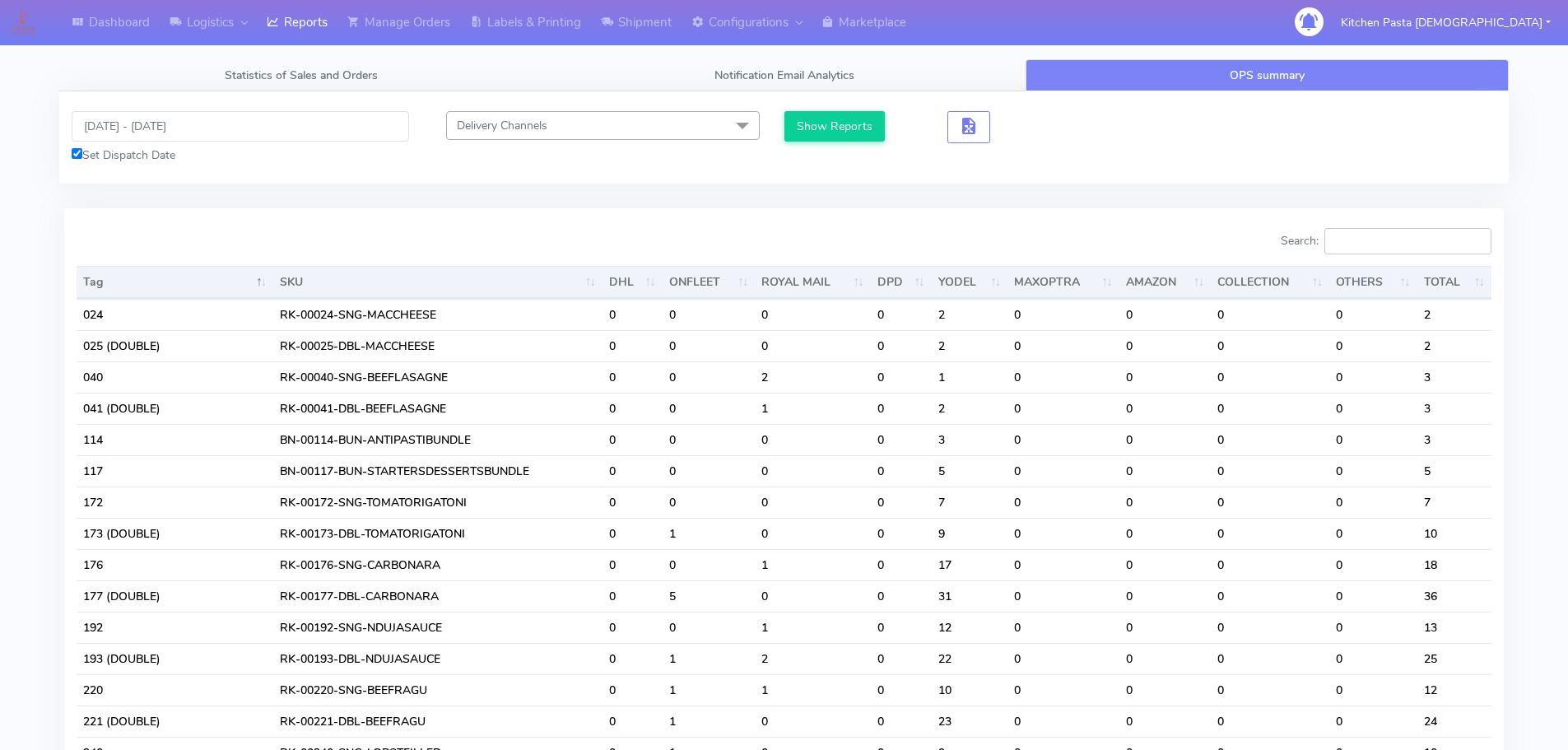
click at [1362, 248] on input "Search:" at bounding box center [1407, 241] width 167 height 26
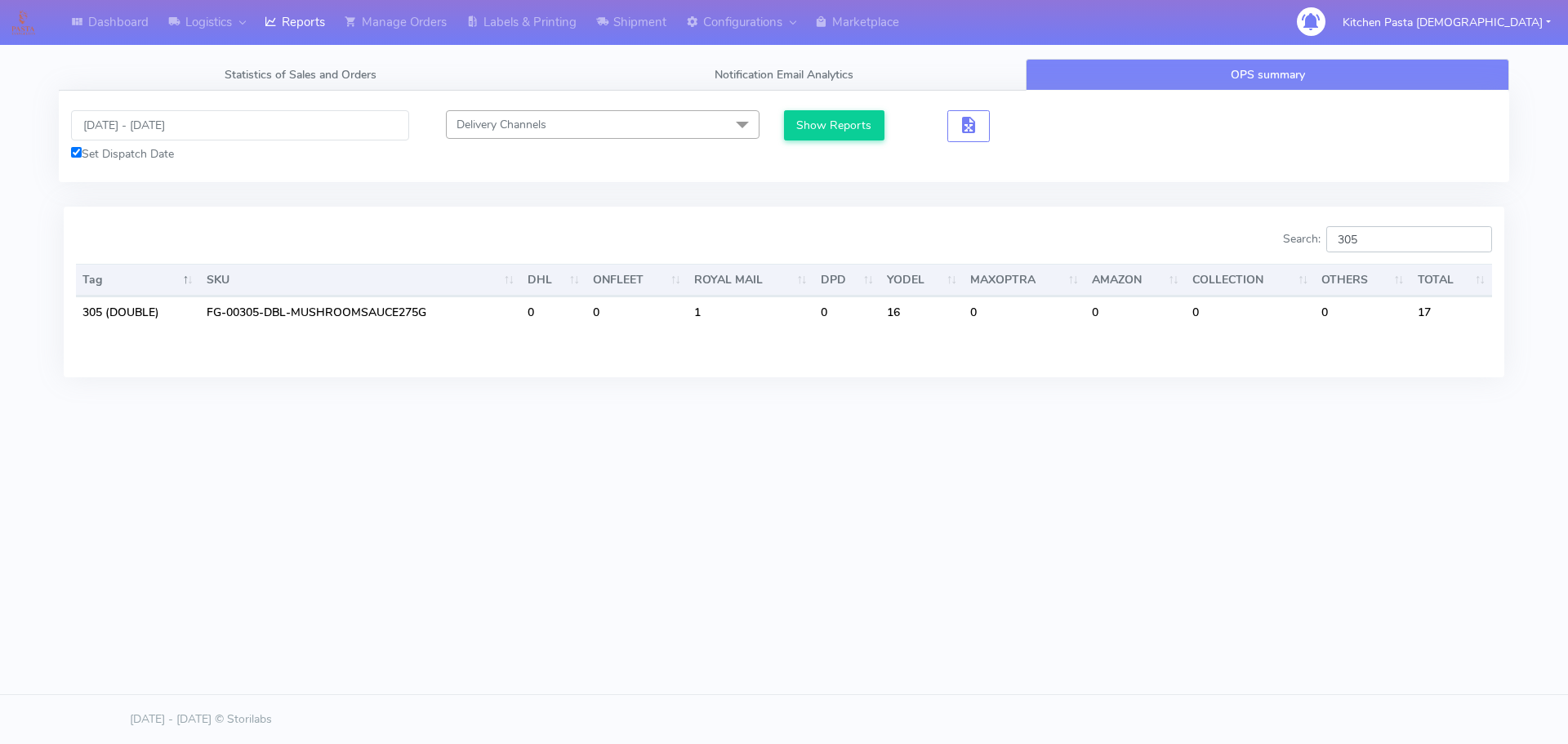
type input "305"
